Goal: Find specific page/section: Find specific page/section

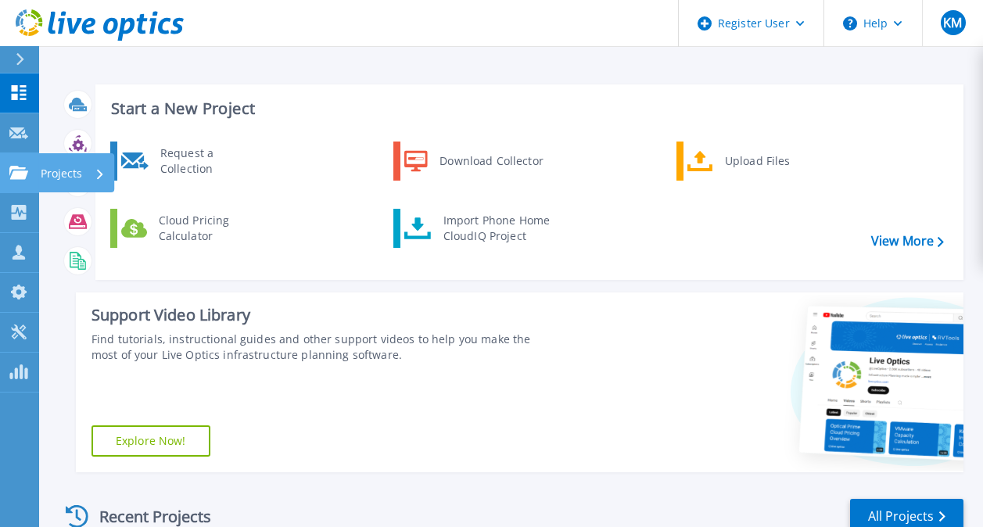
click at [64, 176] on p "Projects" at bounding box center [61, 173] width 41 height 41
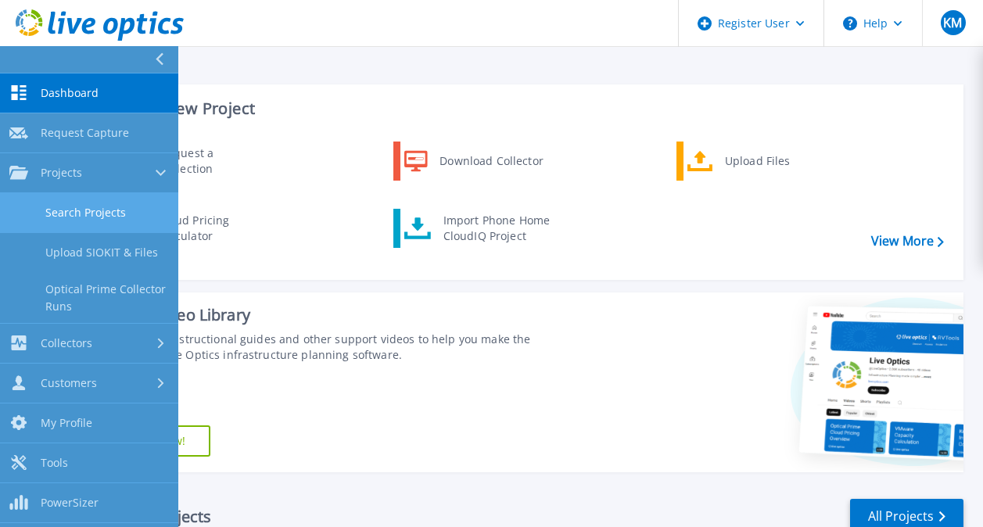
click at [88, 209] on link "Search Projects" at bounding box center [89, 213] width 178 height 40
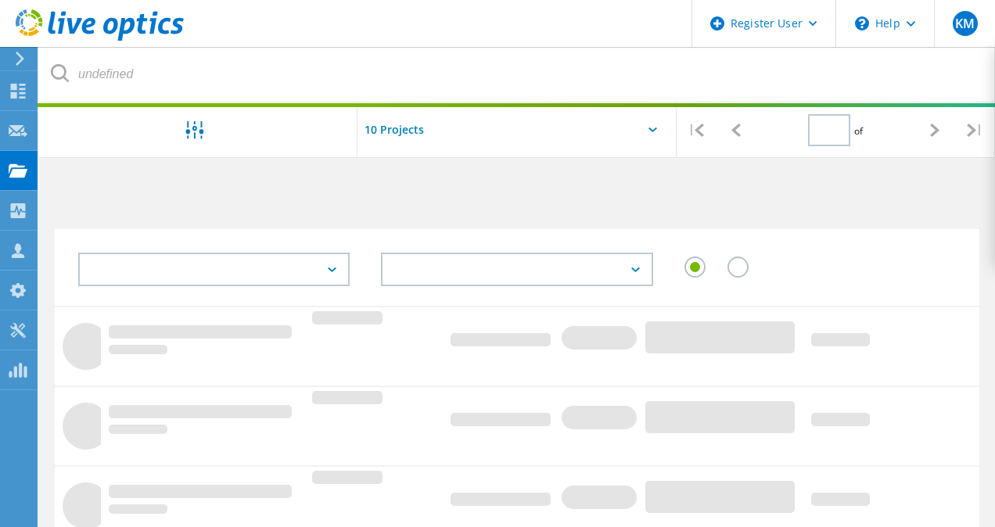
type input "1"
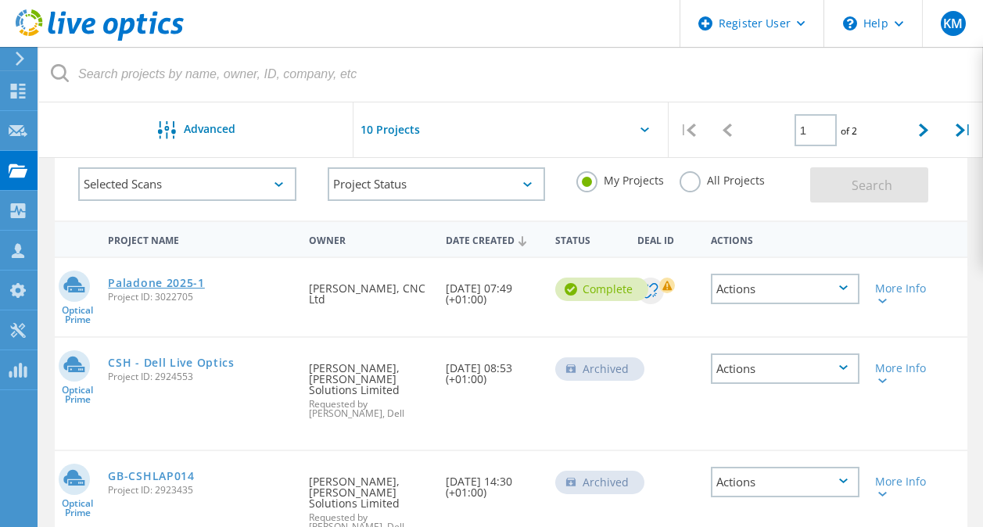
scroll to position [84, 0]
click at [132, 285] on link "Paladone 2025-1" at bounding box center [156, 284] width 97 height 11
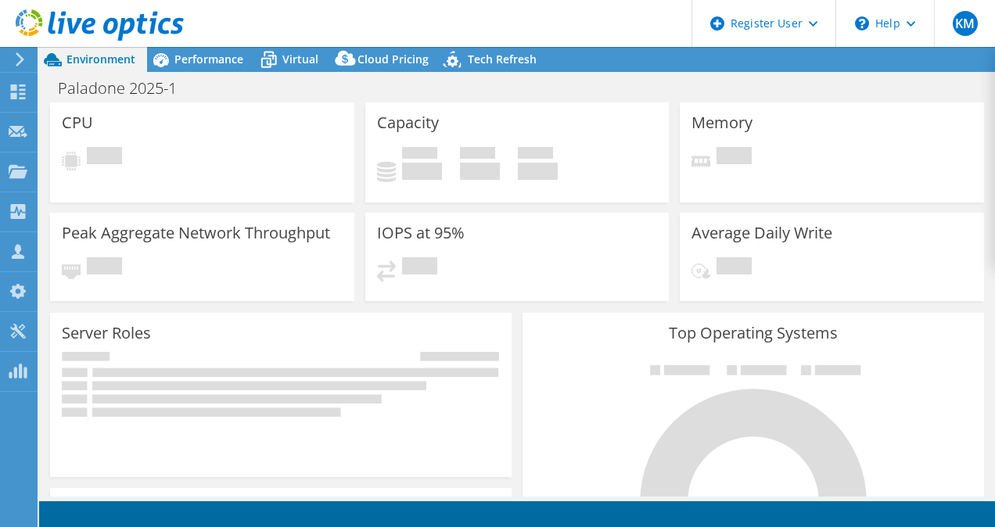
select select "EULondon"
select select "GBP"
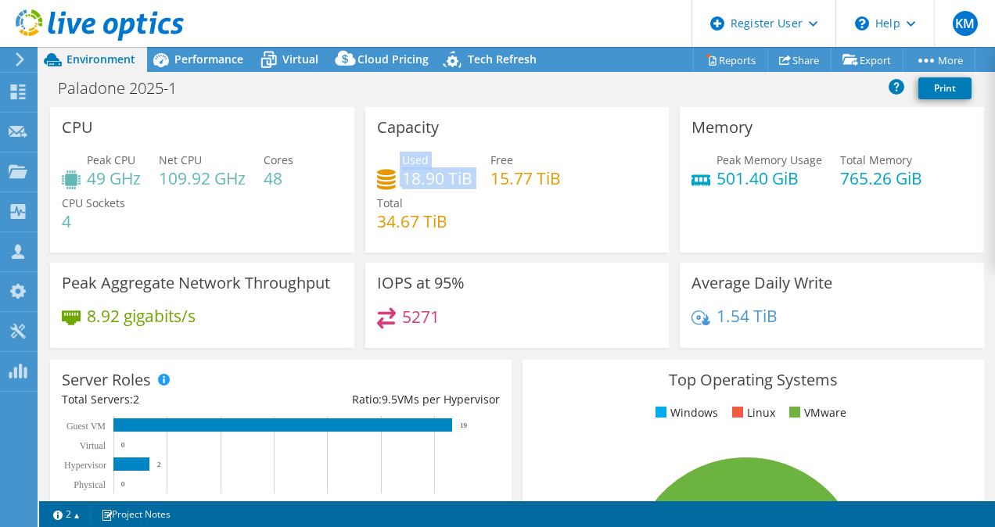
drag, startPoint x: 473, startPoint y: 178, endPoint x: 393, endPoint y: 181, distance: 80.6
click at [393, 181] on div "Used 18.90 TiB Free 15.77 TiB Total 34.67 TiB" at bounding box center [517, 199] width 281 height 94
drag, startPoint x: 393, startPoint y: 181, endPoint x: 497, endPoint y: 208, distance: 107.6
click at [497, 208] on div "Used 18.90 TiB Free 15.77 TiB Total 34.67 TiB" at bounding box center [517, 199] width 281 height 94
click at [595, 118] on div "Capacity Used 18.90 TiB Free 15.77 TiB Total 34.67 TiB" at bounding box center [517, 180] width 304 height 146
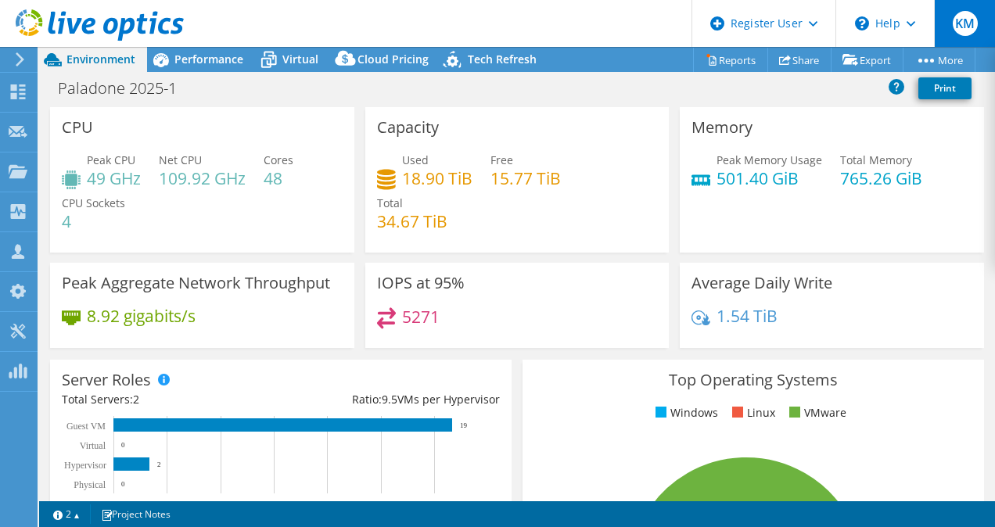
click at [962, 22] on span "KM" at bounding box center [965, 23] width 25 height 25
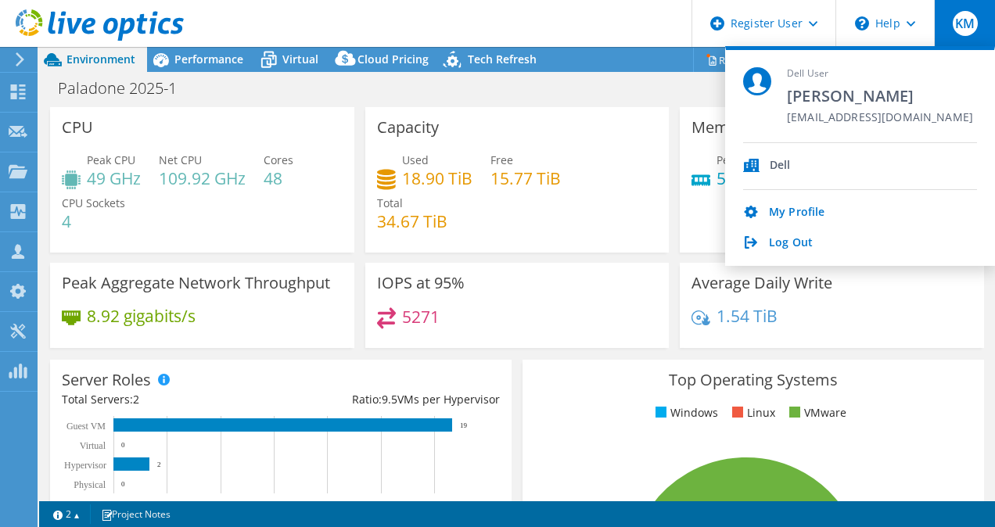
click at [622, 97] on div "Paladone 2025-1 Print" at bounding box center [517, 88] width 956 height 29
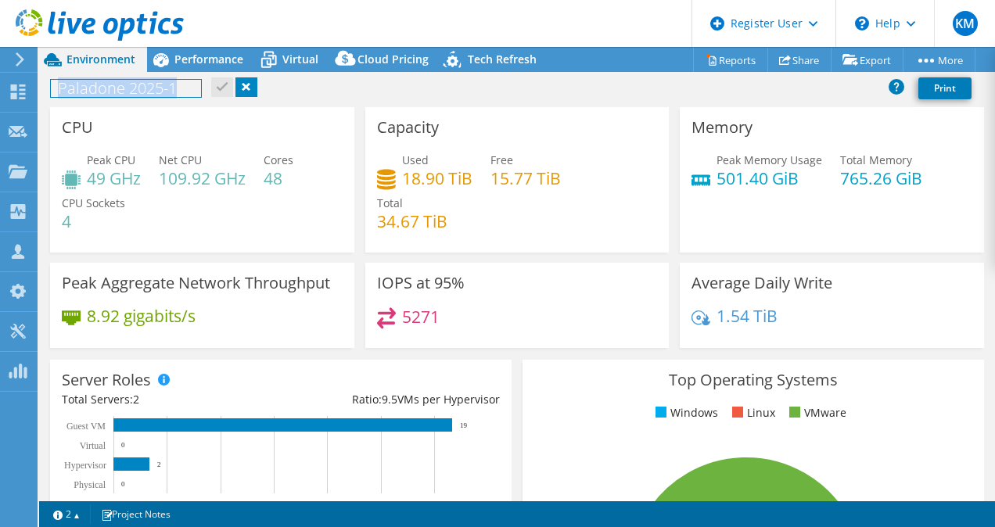
drag, startPoint x: 182, startPoint y: 88, endPoint x: 59, endPoint y: 90, distance: 122.1
click at [59, 90] on h1 "Paladone 2025-1" at bounding box center [126, 88] width 150 height 17
copy h1 "Paladone 2025-1"
click at [180, 91] on h1 "Paladone 2025-1" at bounding box center [126, 88] width 150 height 17
drag, startPoint x: 180, startPoint y: 91, endPoint x: 60, endPoint y: 82, distance: 120.0
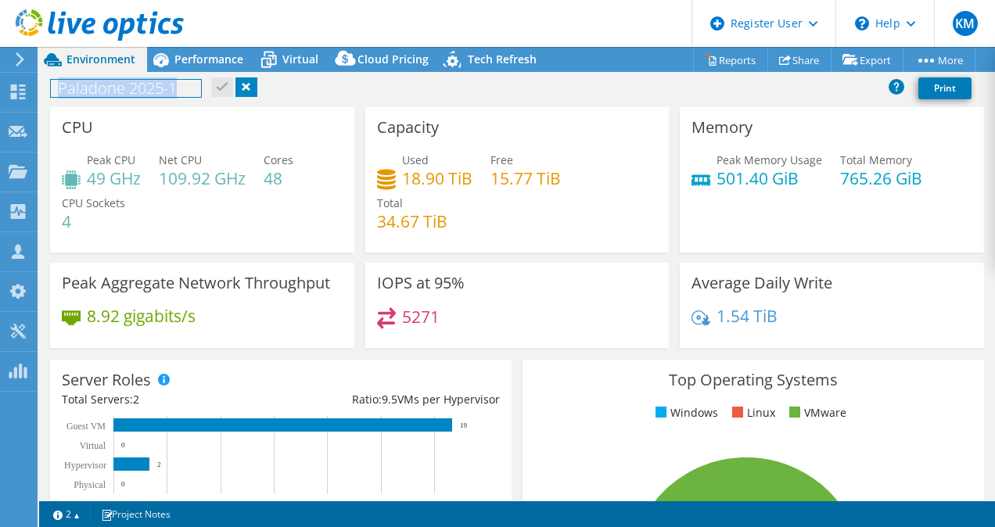
click at [60, 82] on h1 "Paladone 2025-1" at bounding box center [126, 88] width 150 height 17
copy h1 "Paladone 2025-1"
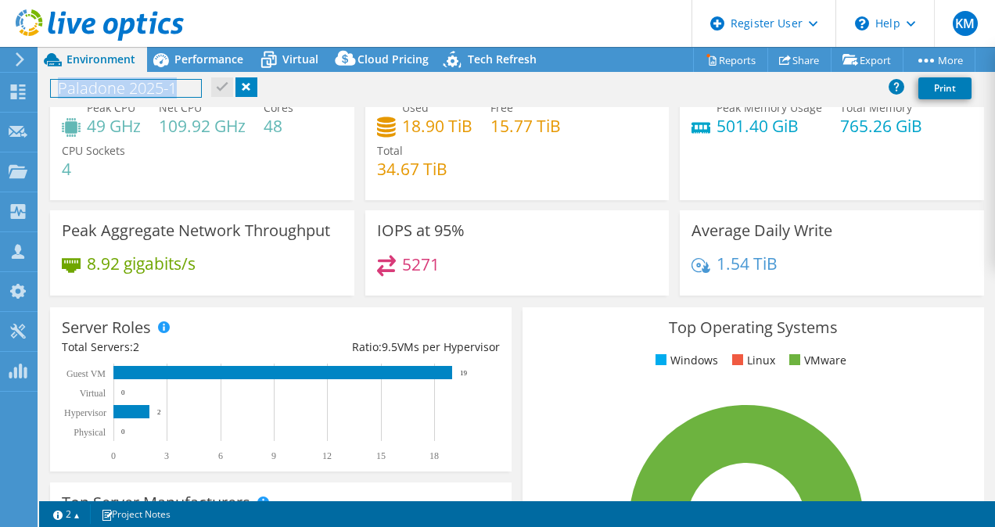
scroll to position [51, 0]
